Goal: Task Accomplishment & Management: Use online tool/utility

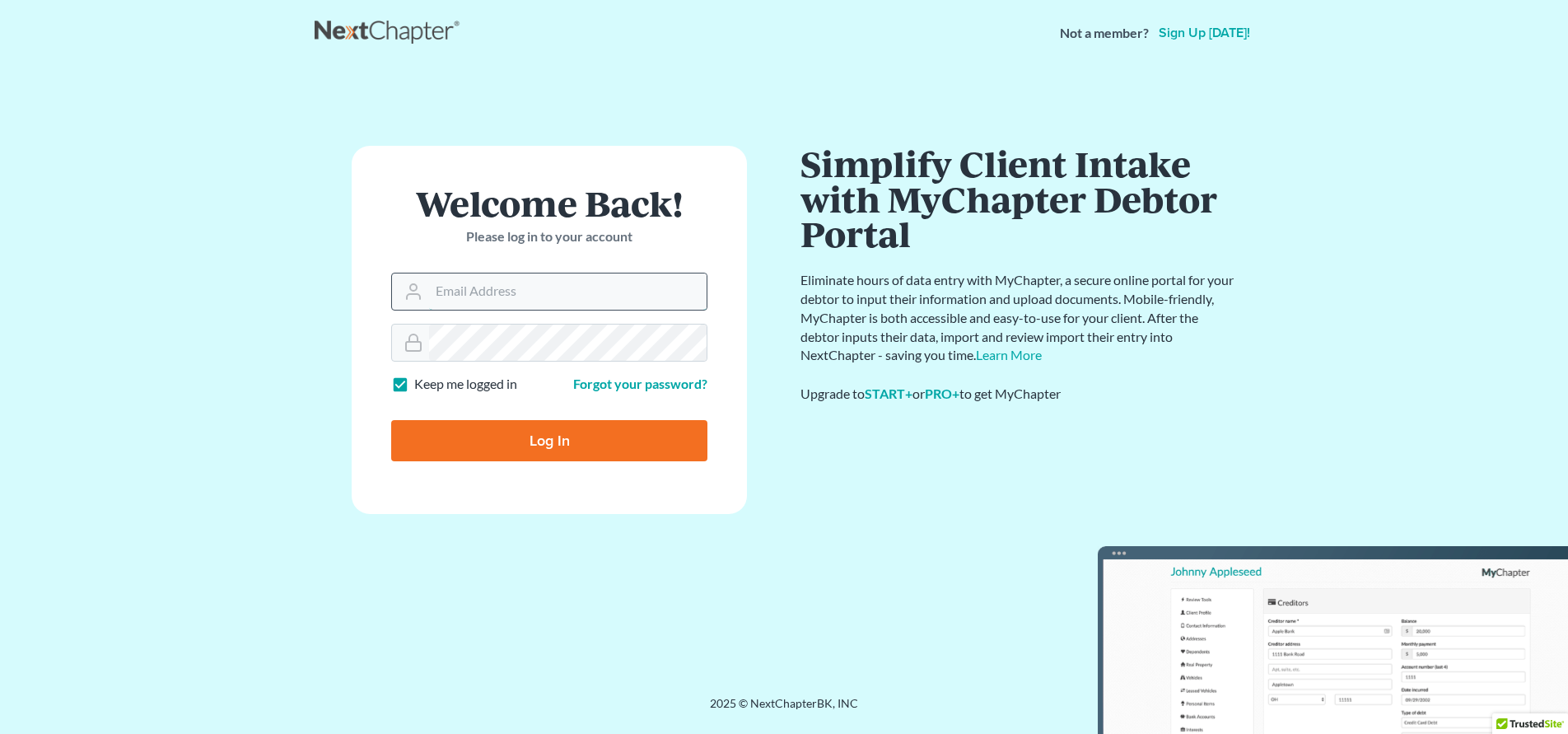
click at [469, 308] on input "Email Address" at bounding box center [567, 291] width 277 height 36
type input "[EMAIL_ADDRESS][DOMAIN_NAME]"
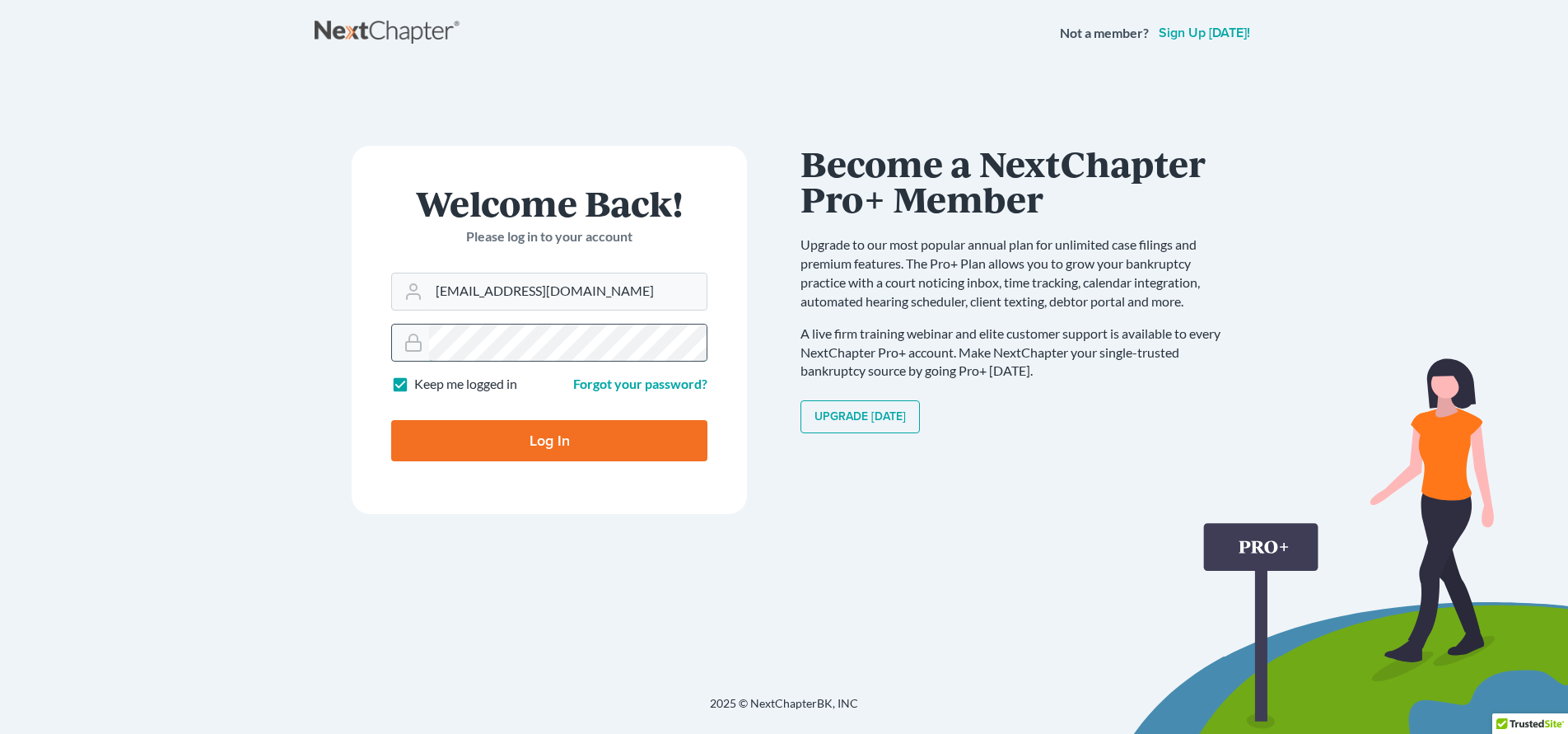
click at [392, 420] on input "Log In" at bounding box center [549, 440] width 316 height 41
type input "Thinking..."
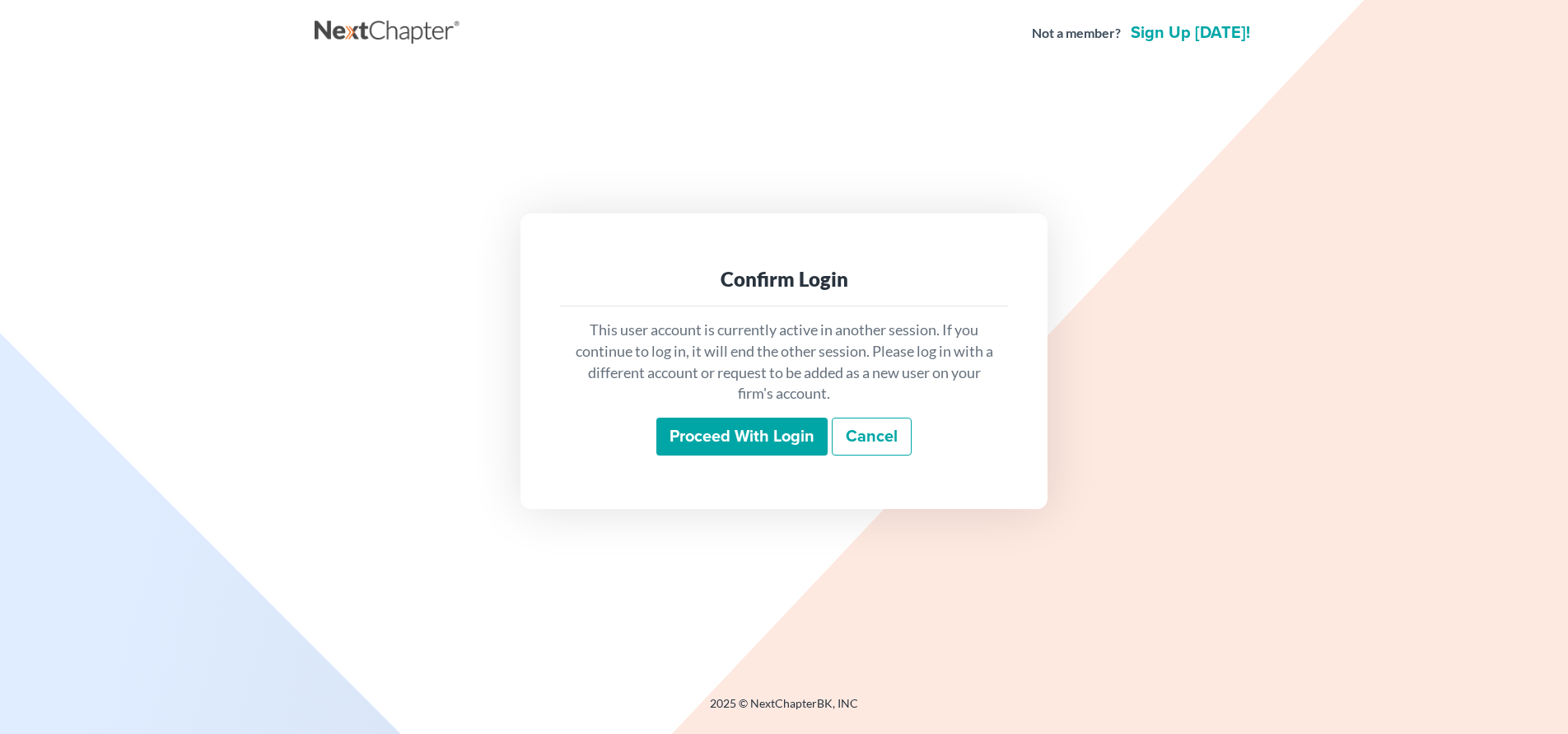
click at [719, 438] on input "Proceed with login" at bounding box center [742, 436] width 171 height 38
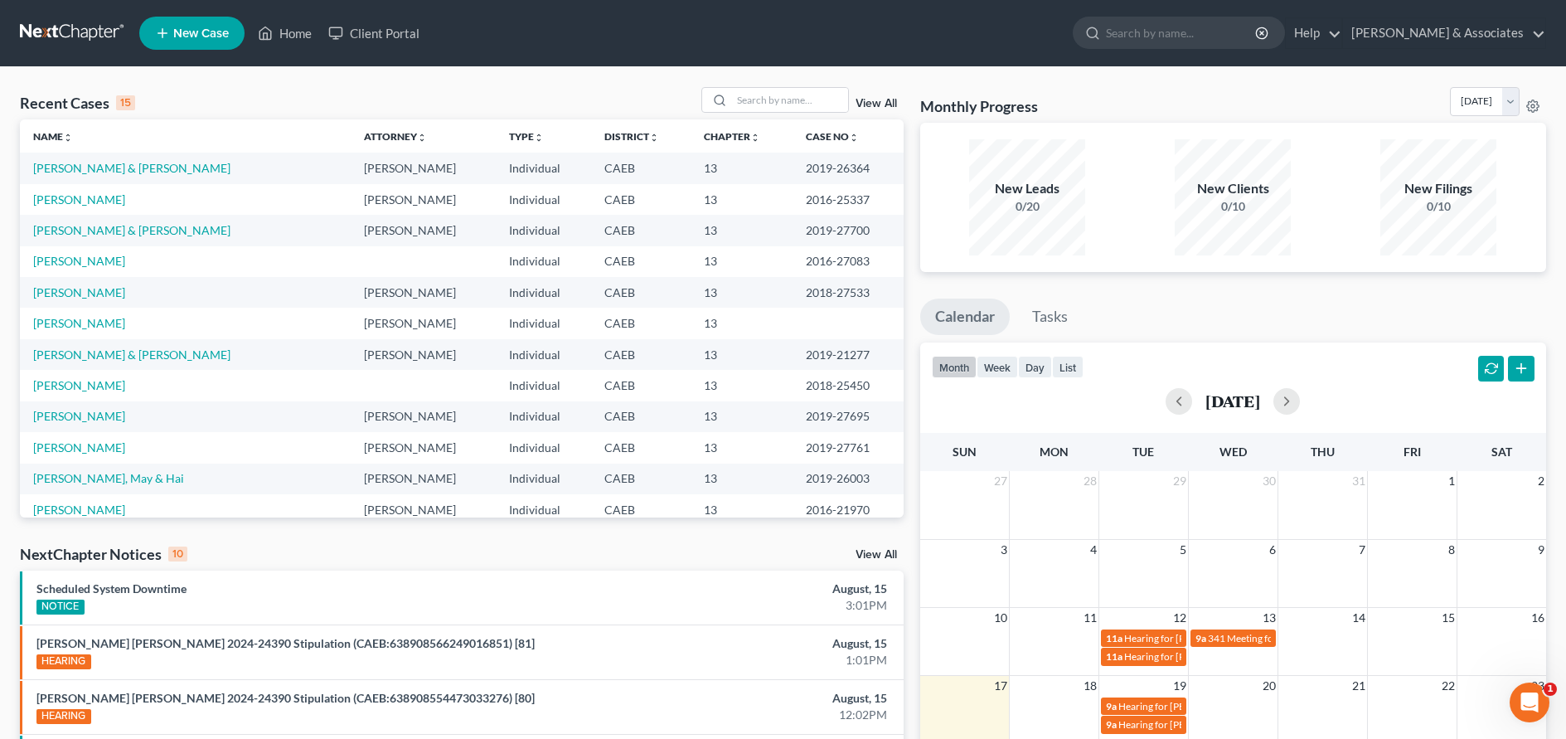
click at [881, 551] on link "View All" at bounding box center [875, 555] width 41 height 12
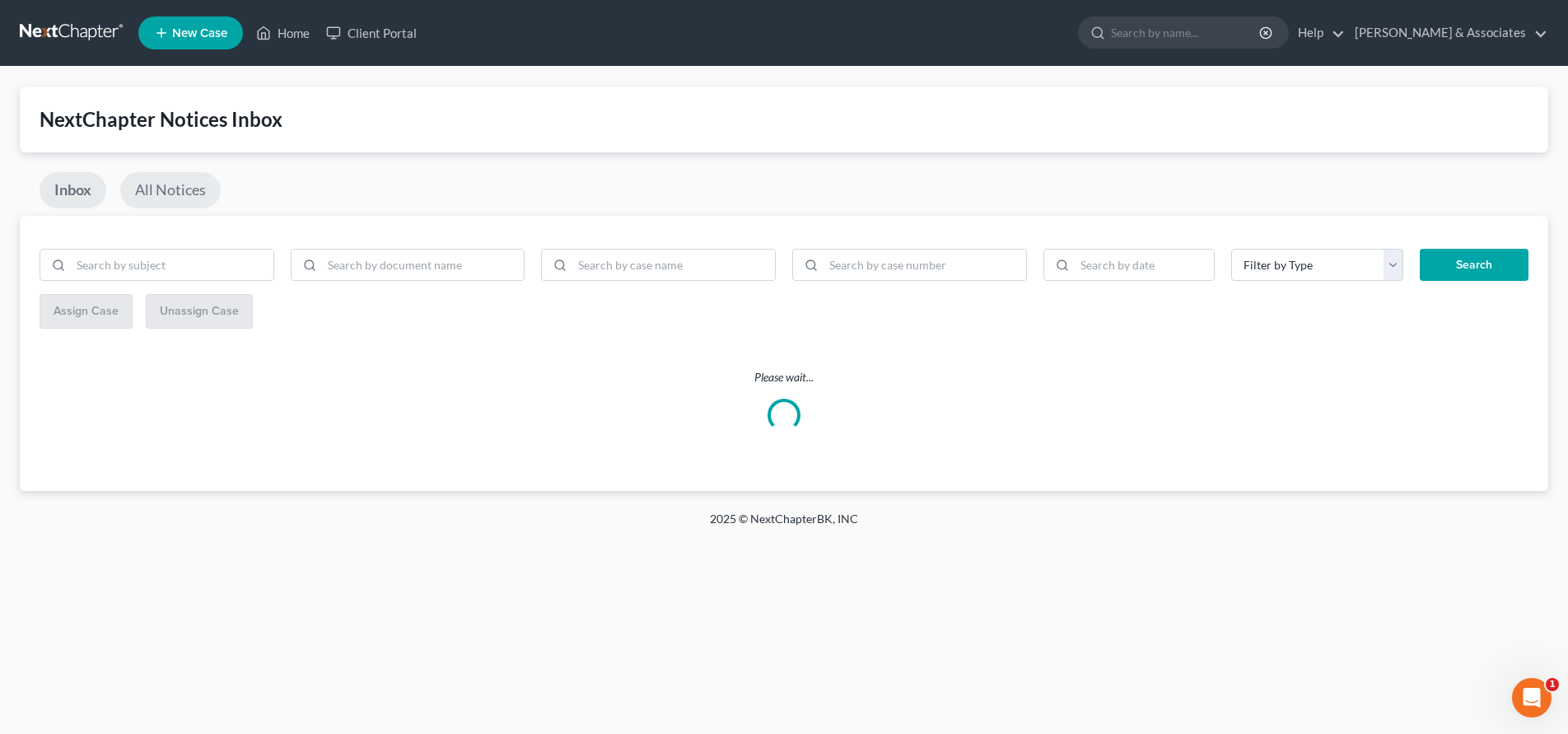
click at [181, 184] on link "All Notices" at bounding box center [170, 190] width 100 height 36
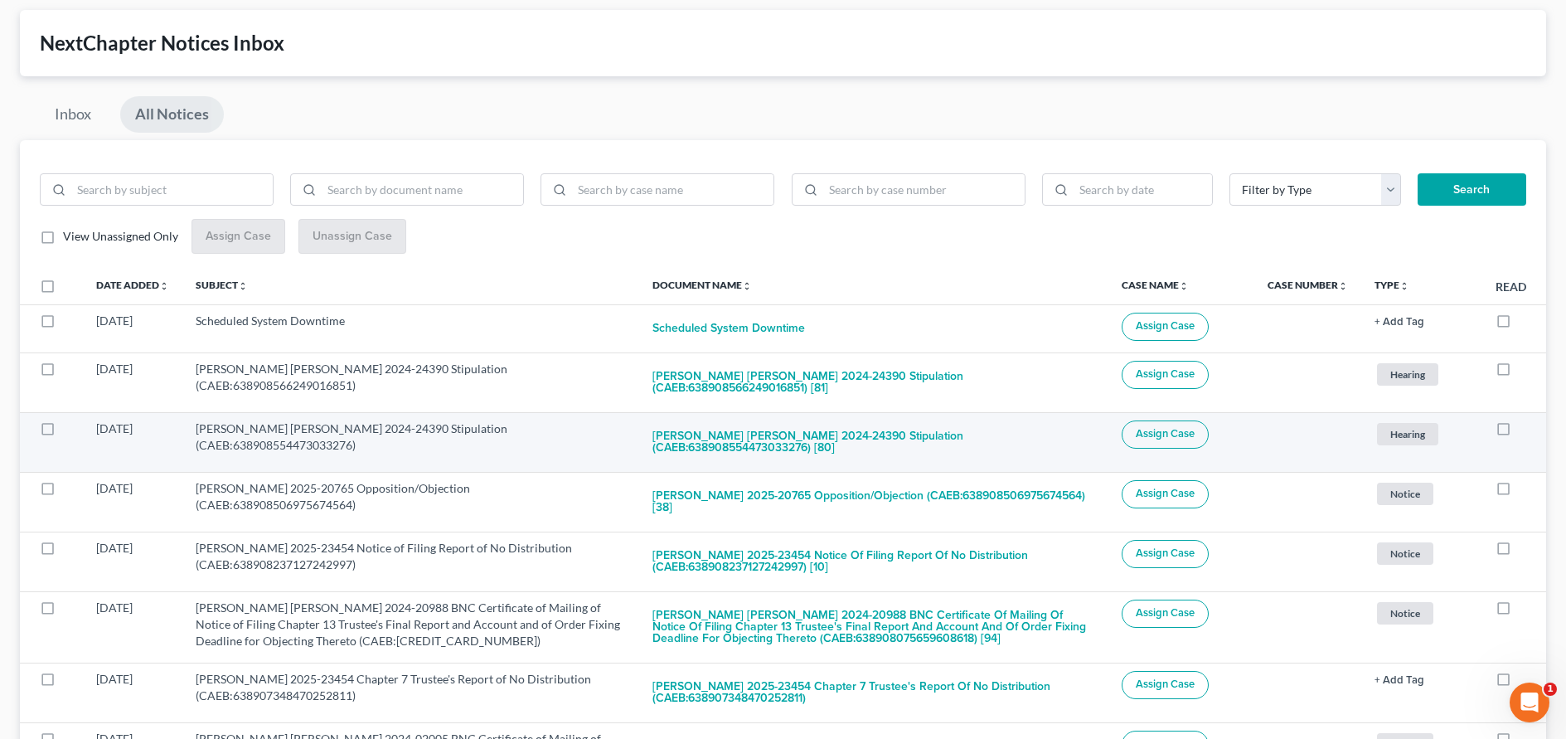
scroll to position [83, 0]
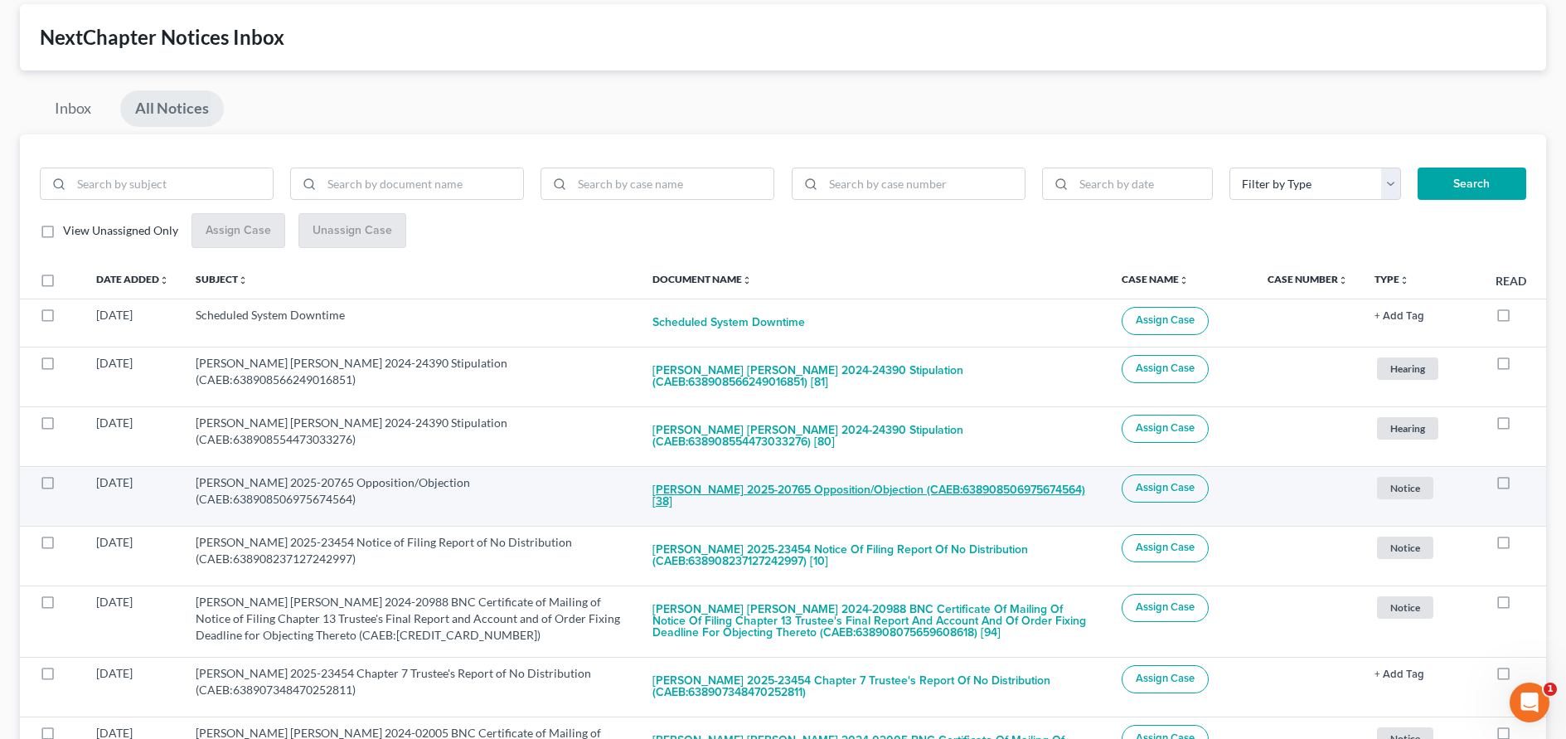
click at [753, 474] on button "[PERSON_NAME] 2025-20765 Opposition/Objection (CAEB:638908506975674564) [38]" at bounding box center [873, 496] width 443 height 45
checkbox input "true"
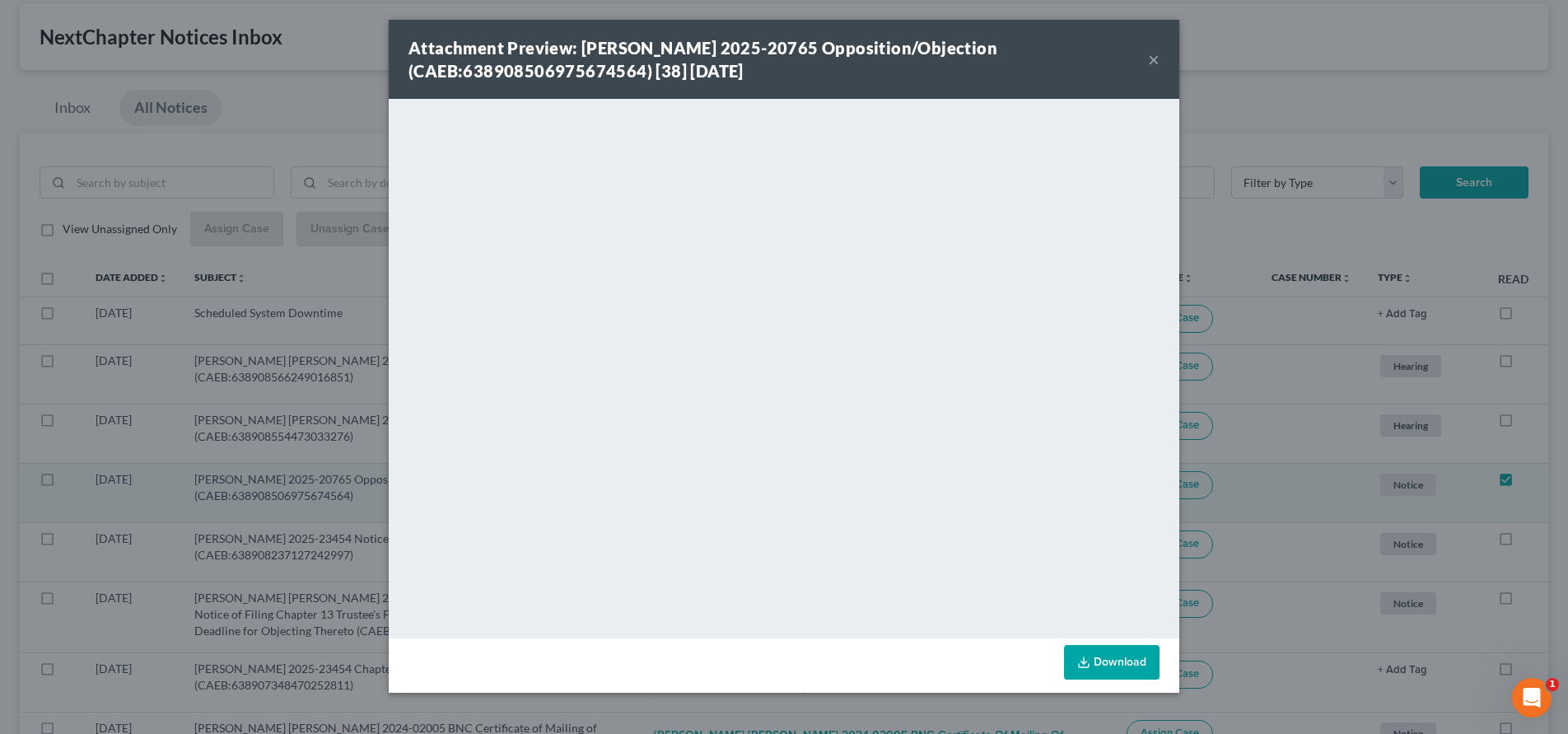
click at [1173, 58] on div "Attachment Preview: [PERSON_NAME] 2025-20765 Opposition/Objection (CAEB:6389085…" at bounding box center [784, 60] width 791 height 79
click at [1155, 58] on button "×" at bounding box center [1155, 60] width 12 height 20
